Goal: Task Accomplishment & Management: Manage account settings

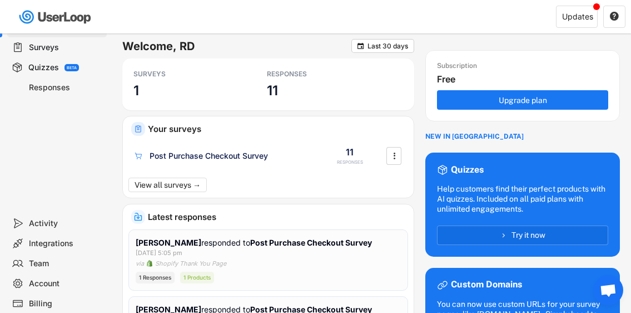
click at [52, 43] on div "Surveys" at bounding box center [65, 47] width 73 height 11
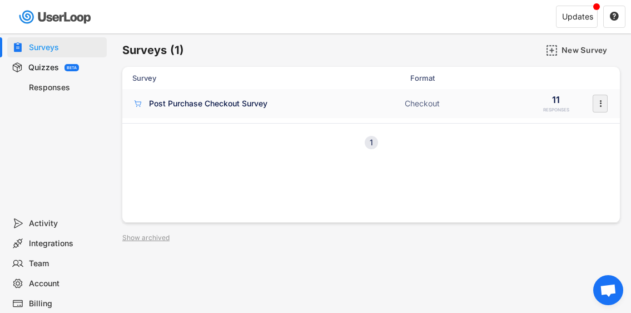
click at [602, 103] on icon "" at bounding box center [600, 103] width 11 height 17
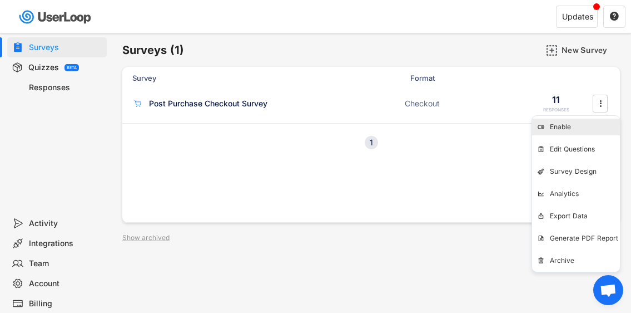
click at [567, 126] on div "Enable" at bounding box center [585, 126] width 70 height 9
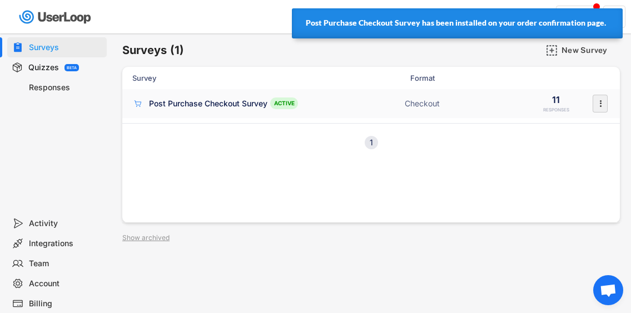
click at [600, 100] on text "" at bounding box center [601, 103] width 2 height 12
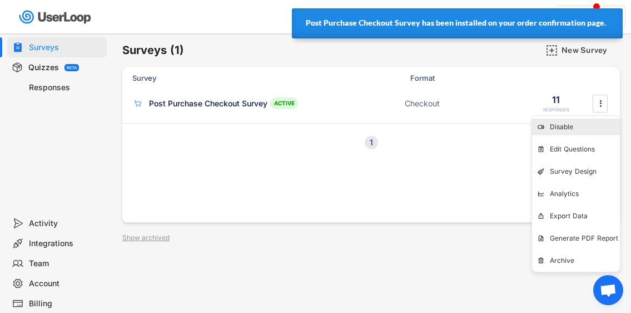
click at [568, 125] on div "Disable" at bounding box center [585, 126] width 70 height 9
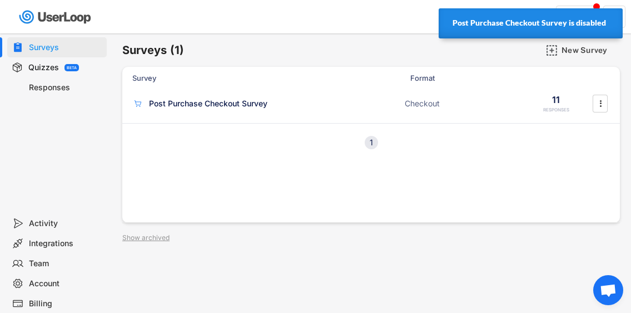
click at [56, 88] on div "Responses" at bounding box center [65, 87] width 73 height 11
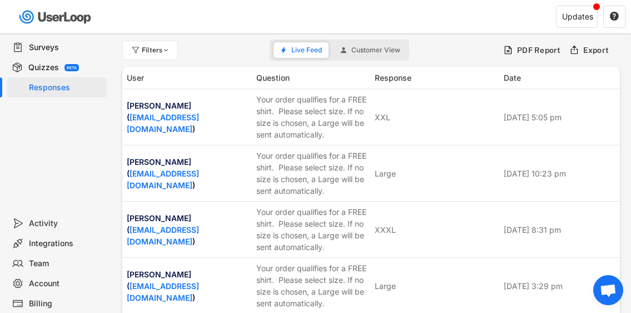
click at [46, 48] on div "Surveys" at bounding box center [65, 47] width 73 height 11
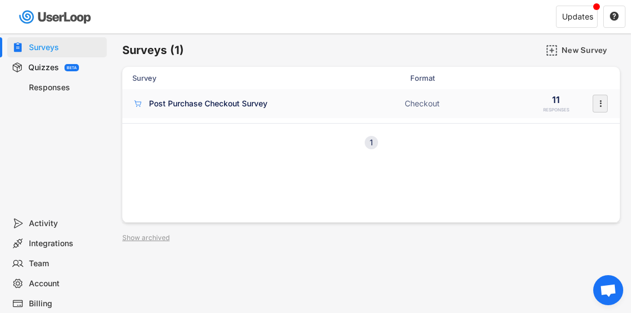
click at [600, 100] on text "" at bounding box center [601, 103] width 2 height 12
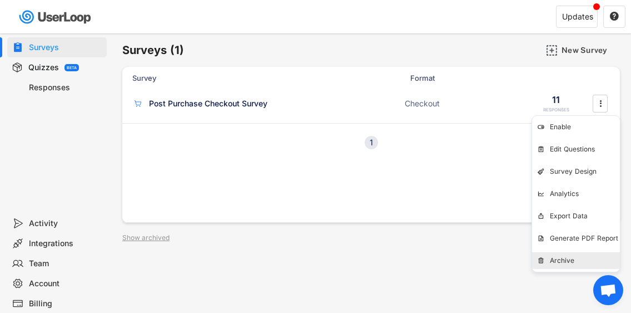
click at [555, 259] on div "Archive" at bounding box center [585, 260] width 70 height 9
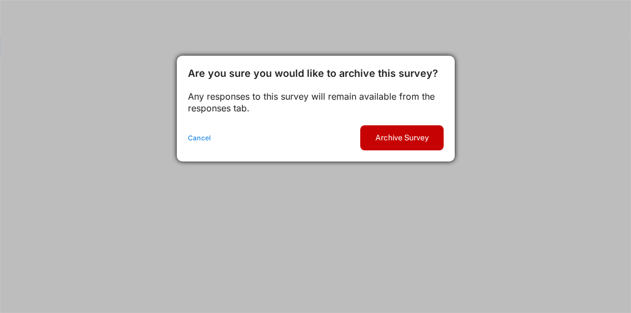
click at [403, 138] on button "Archive Survey" at bounding box center [401, 137] width 83 height 25
